Goal: Find specific page/section: Find specific page/section

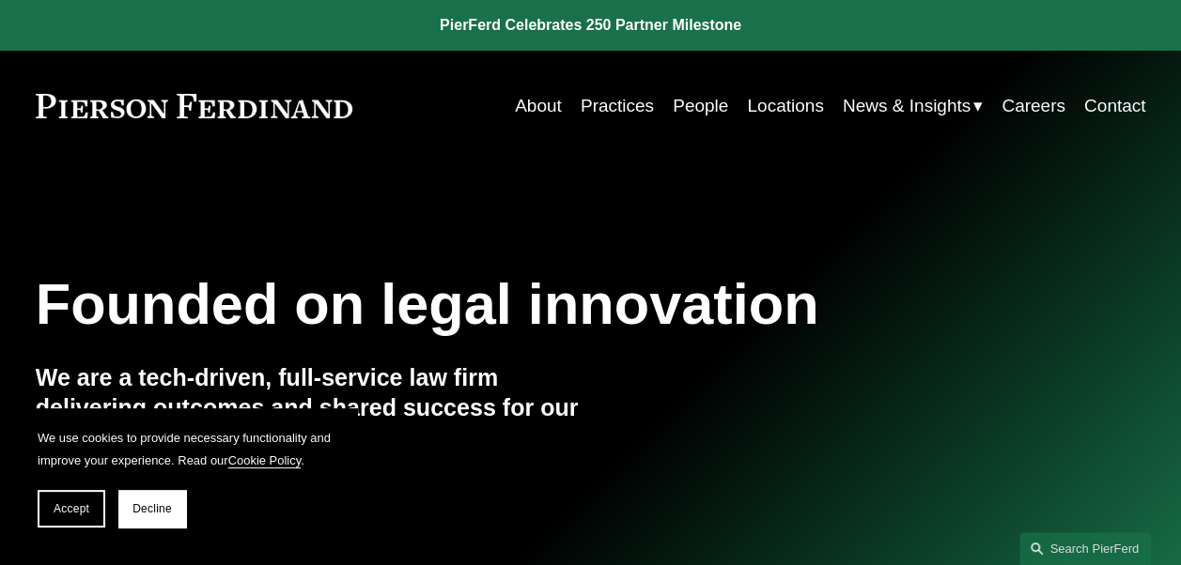
click at [692, 107] on link "People" at bounding box center [700, 106] width 55 height 36
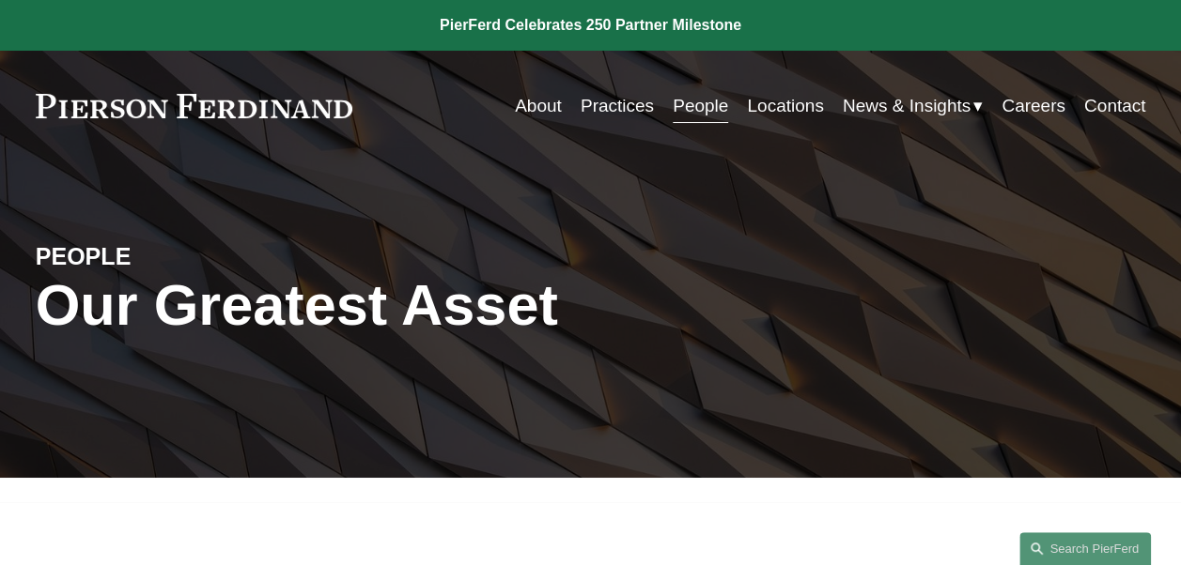
click at [532, 101] on link "About" at bounding box center [538, 106] width 47 height 36
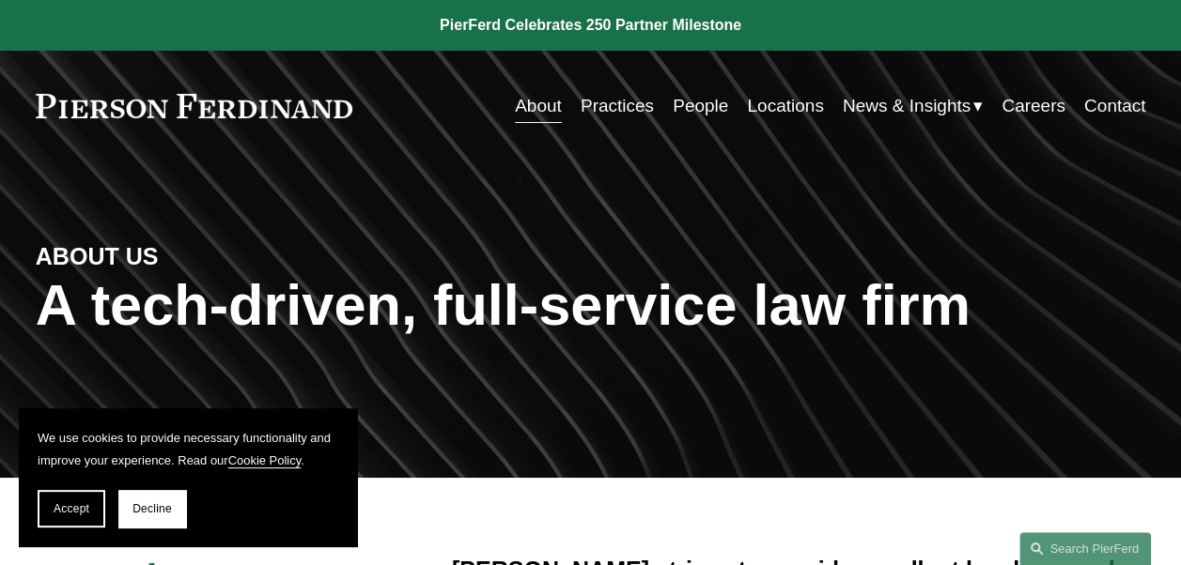
click at [692, 111] on link "People" at bounding box center [700, 106] width 55 height 36
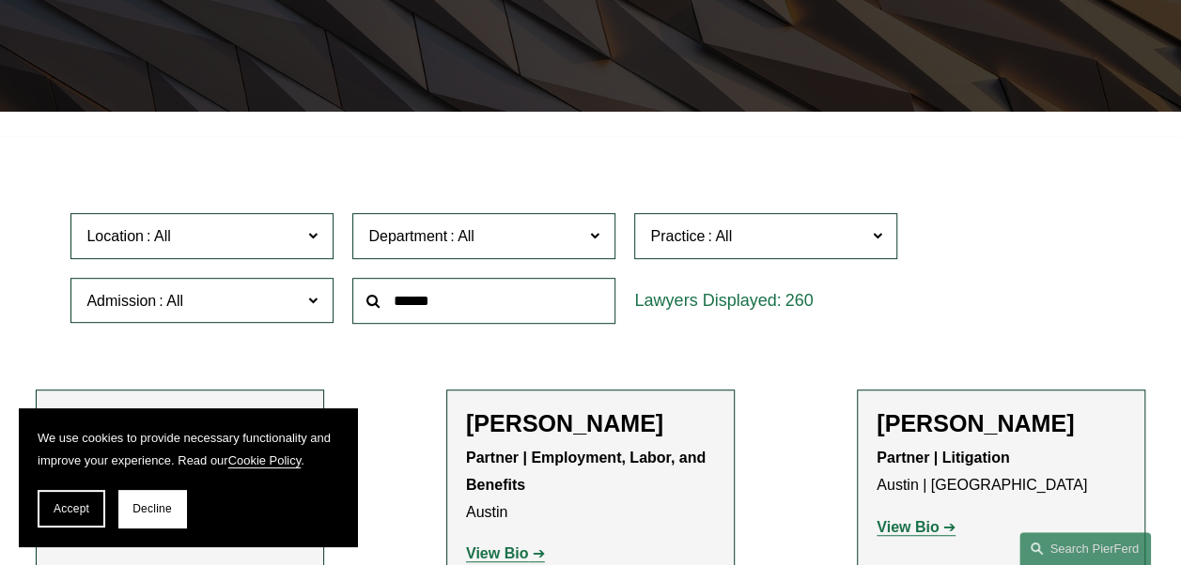
scroll to position [470, 0]
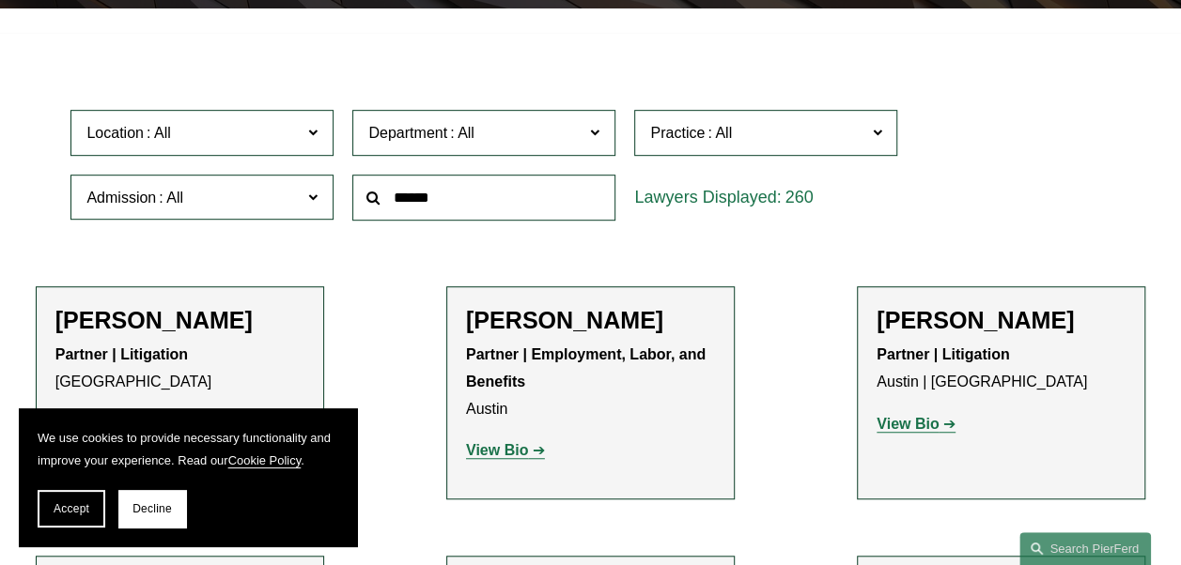
click at [524, 200] on input "text" at bounding box center [483, 198] width 263 height 46
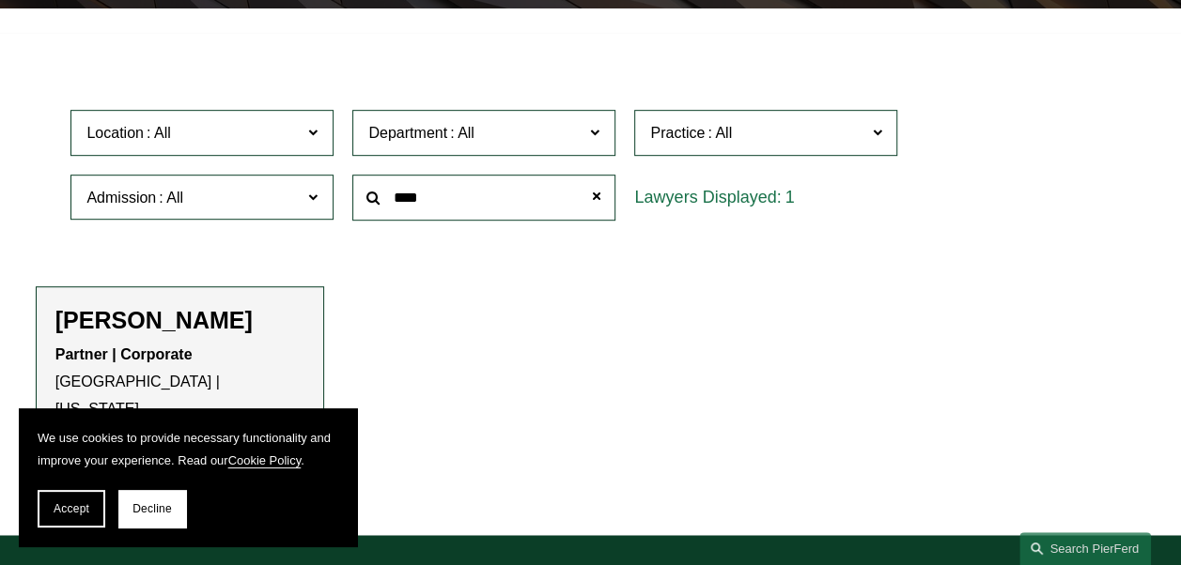
type input "****"
click at [121, 334] on h2 "[PERSON_NAME]" at bounding box center [179, 320] width 249 height 28
click at [73, 516] on button "Accept" at bounding box center [72, 509] width 68 height 38
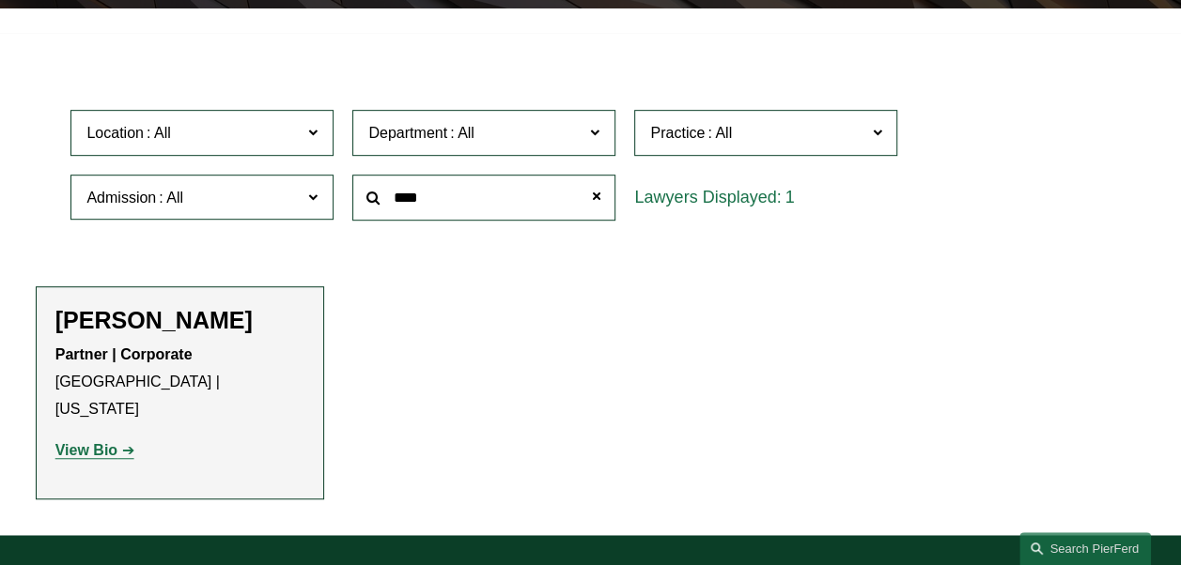
click at [100, 442] on strong "View Bio" at bounding box center [86, 450] width 62 height 16
